Goal: Information Seeking & Learning: Compare options

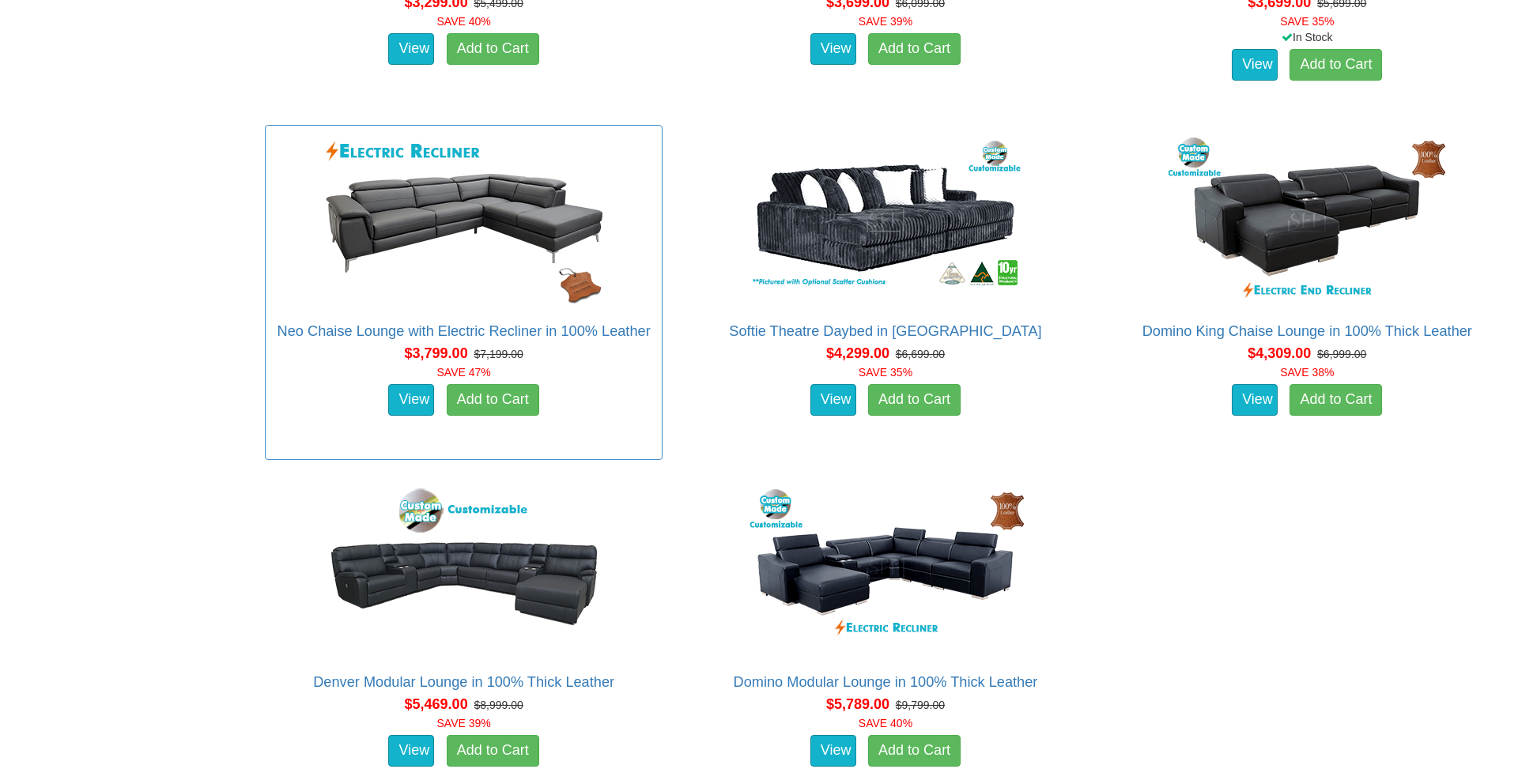
scroll to position [4766, 0]
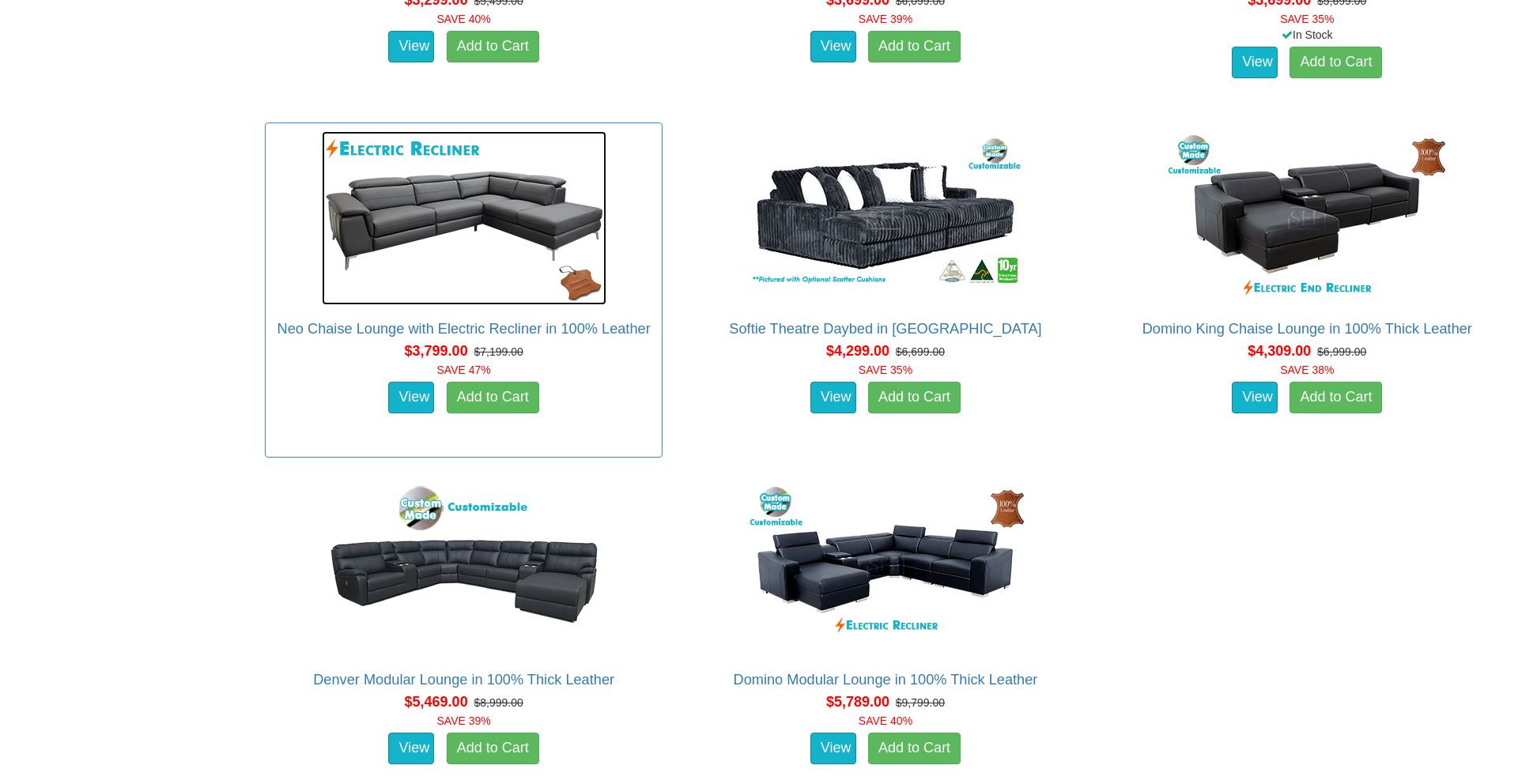
click at [455, 213] on img at bounding box center [464, 218] width 285 height 174
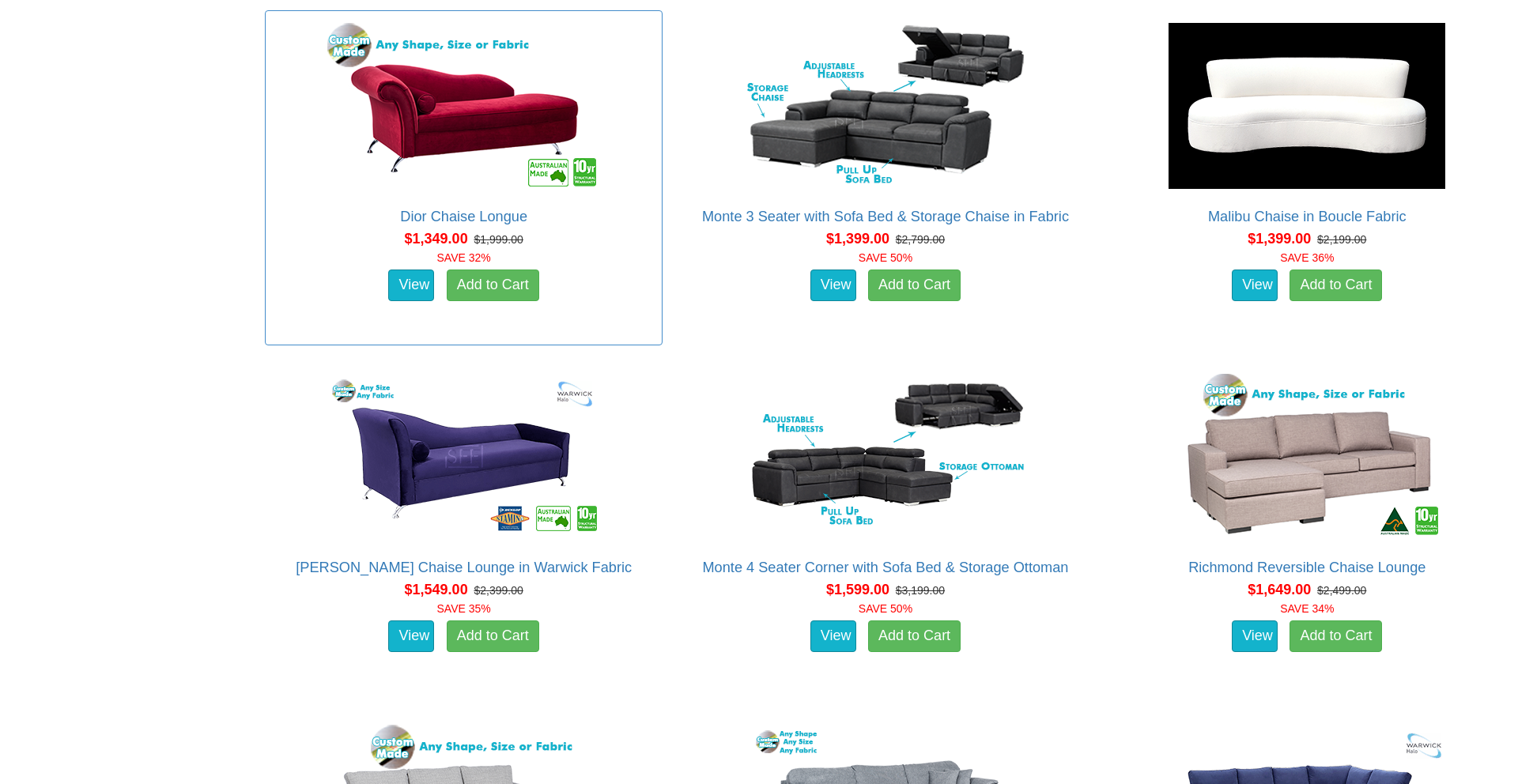
scroll to position [971, 0]
